Goal: Task Accomplishment & Management: Manage account settings

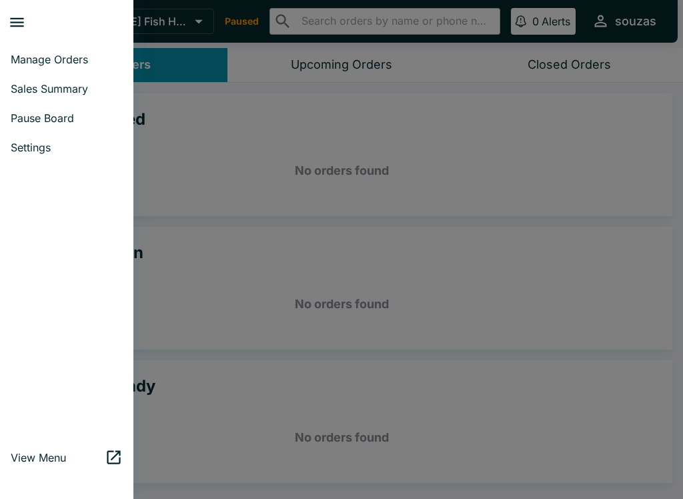
click at [75, 133] on link "Settings" at bounding box center [66, 147] width 133 height 29
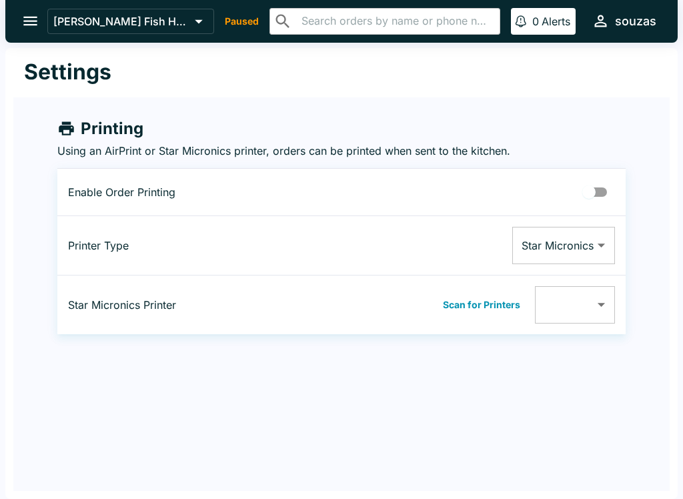
click at [38, 10] on button "open drawer" at bounding box center [30, 21] width 34 height 34
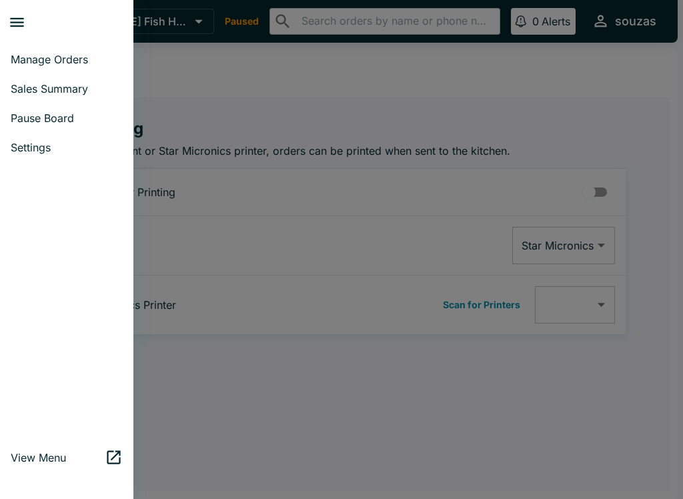
click at [64, 102] on link "Sales Summary" at bounding box center [66, 88] width 133 height 29
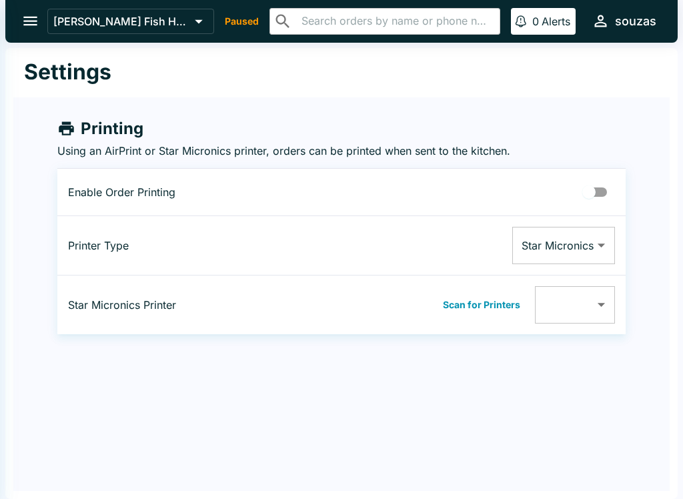
select select "03:00"
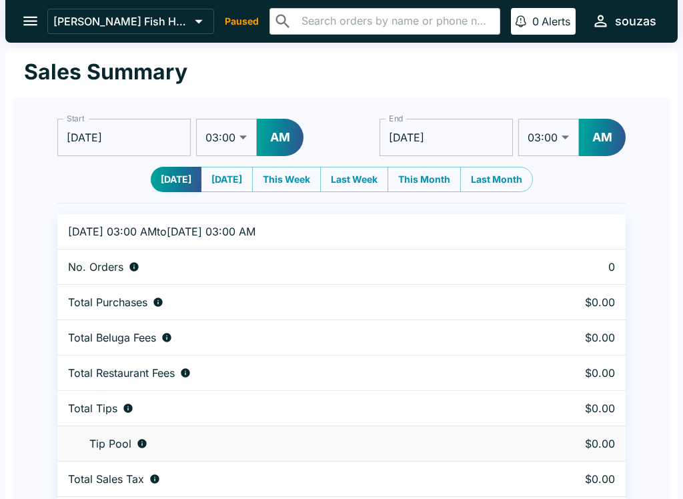
click at [41, 17] on button "open drawer" at bounding box center [30, 21] width 34 height 34
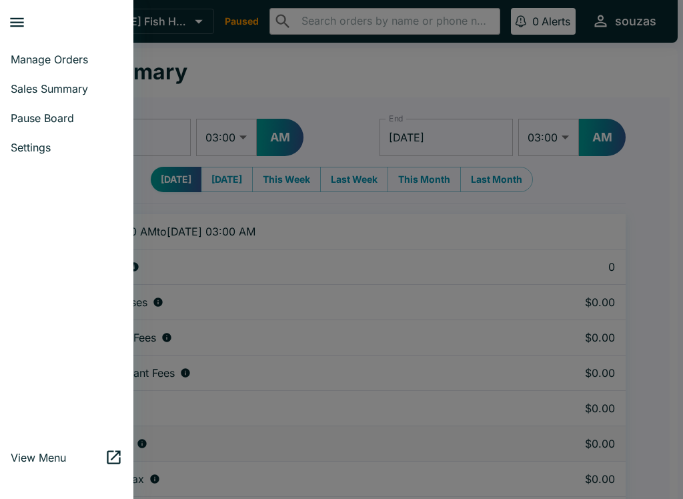
click at [67, 116] on span "Pause Board" at bounding box center [67, 117] width 112 height 13
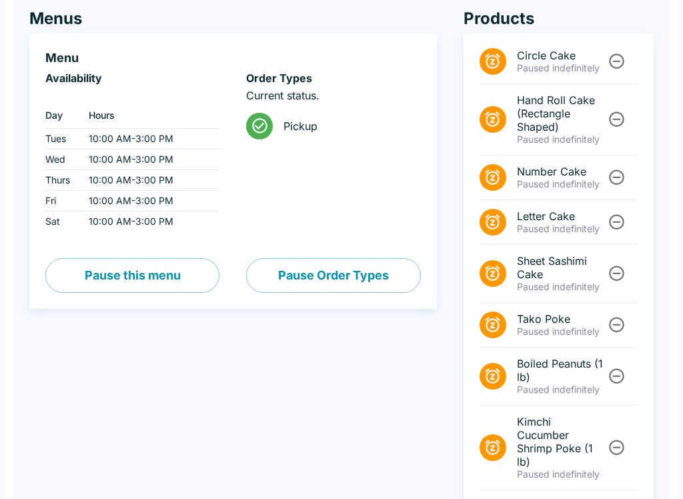
scroll to position [109, 0]
click at [188, 276] on button "Pause this menu" at bounding box center [132, 276] width 174 height 35
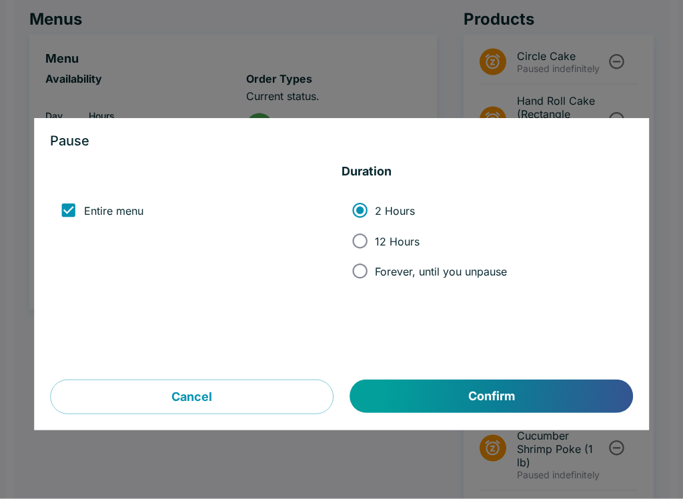
scroll to position [110, 0]
click at [371, 243] on input "12 Hours" at bounding box center [360, 241] width 30 height 30
radio input "true"
click at [464, 390] on button "Confirm" at bounding box center [491, 396] width 283 height 33
